Goal: Task Accomplishment & Management: Manage account settings

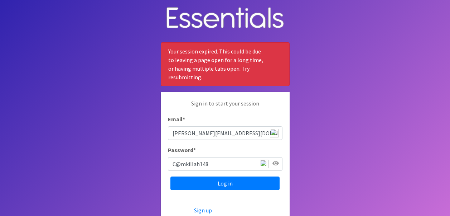
scroll to position [29, 0]
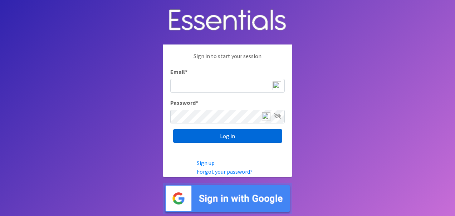
type input "[PERSON_NAME][EMAIL_ADDRESS][DOMAIN_NAME]"
click at [230, 138] on input "Log in" at bounding box center [227, 136] width 109 height 14
